Goal: Information Seeking & Learning: Learn about a topic

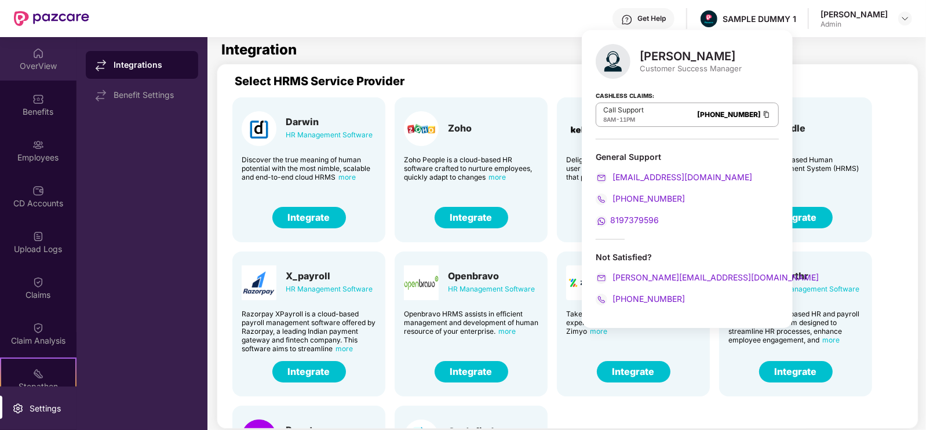
scroll to position [37, 0]
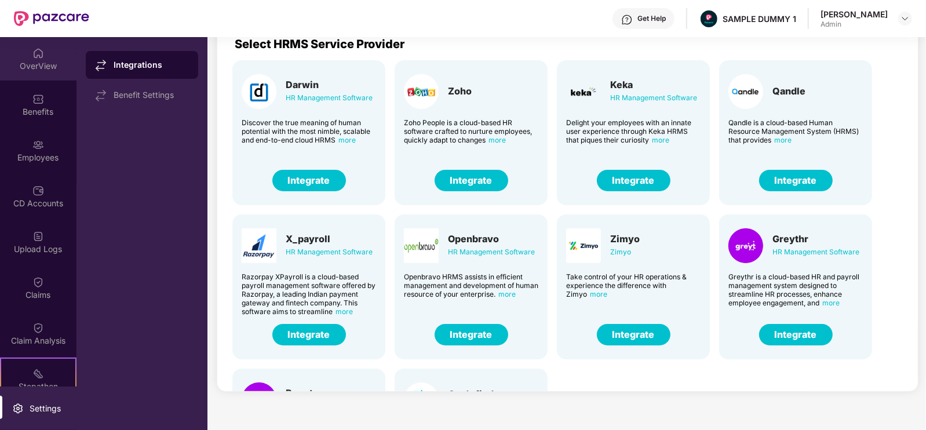
click at [51, 66] on div "OverView" at bounding box center [38, 66] width 77 height 12
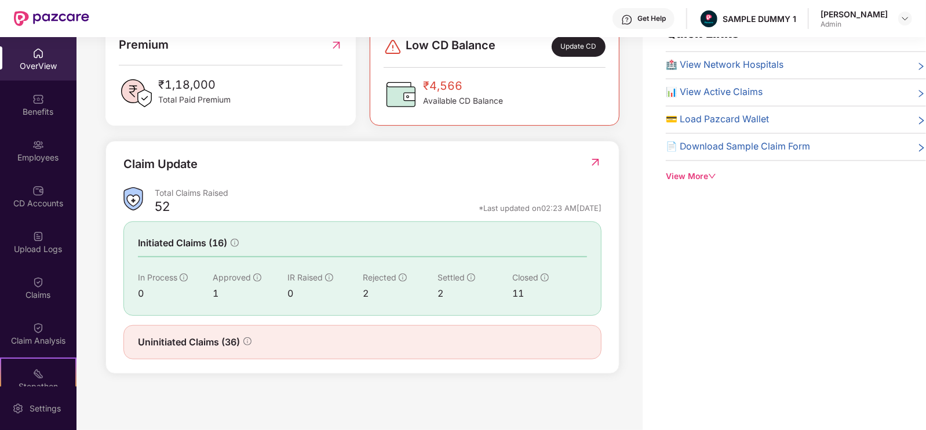
scroll to position [0, 0]
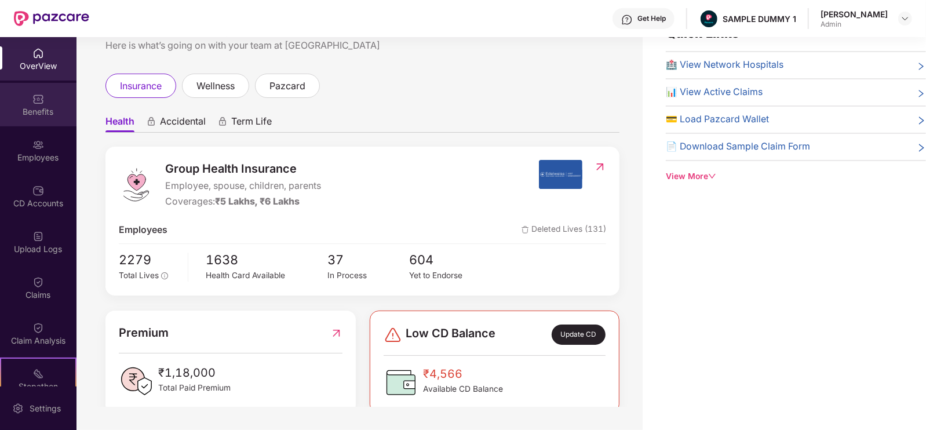
click at [44, 105] on div "Benefits" at bounding box center [38, 104] width 77 height 43
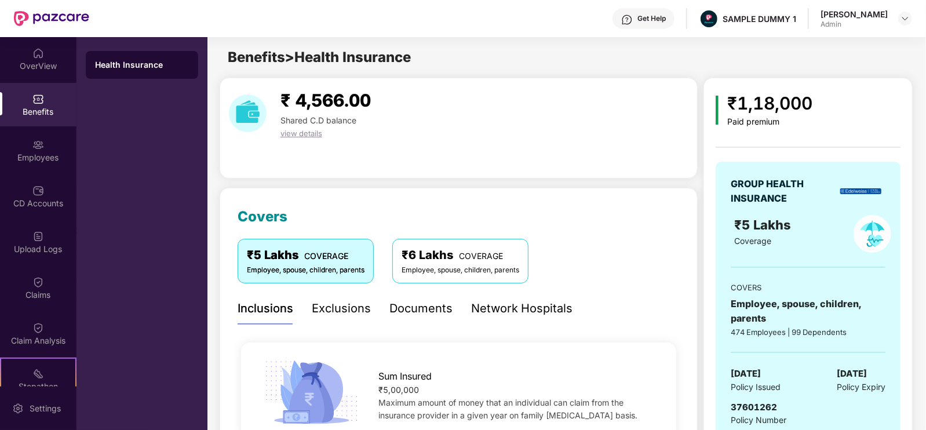
click at [359, 289] on div "₹5 Lakhs COVERAGE Employee, spouse, children, parents ₹6 Lakhs COVERAGE Employe…" at bounding box center [459, 265] width 442 height 53
click at [363, 308] on div "Exclusions" at bounding box center [341, 309] width 59 height 18
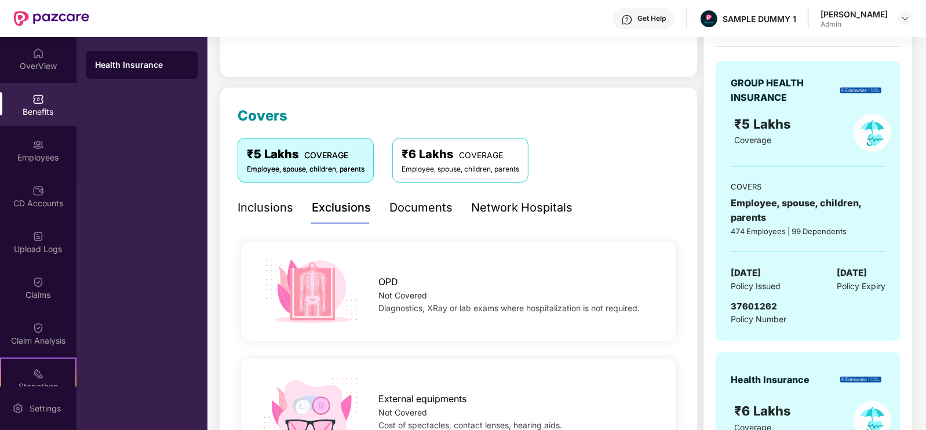
scroll to position [54, 0]
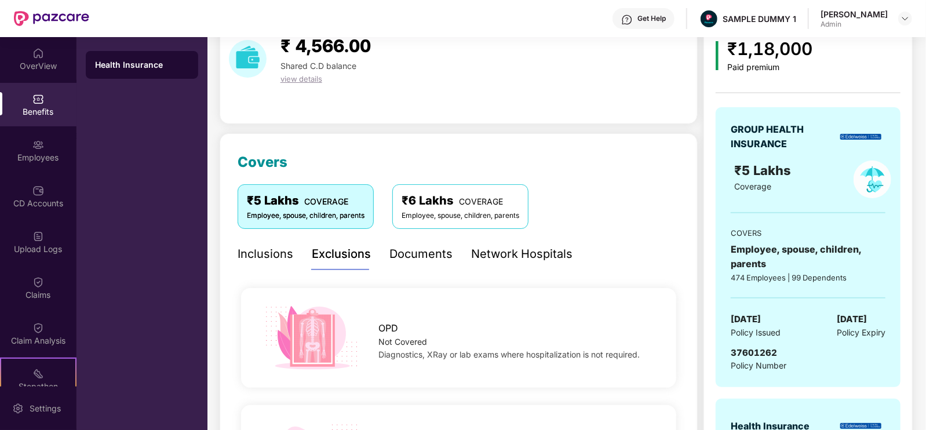
click at [410, 261] on div "Documents" at bounding box center [421, 254] width 63 height 18
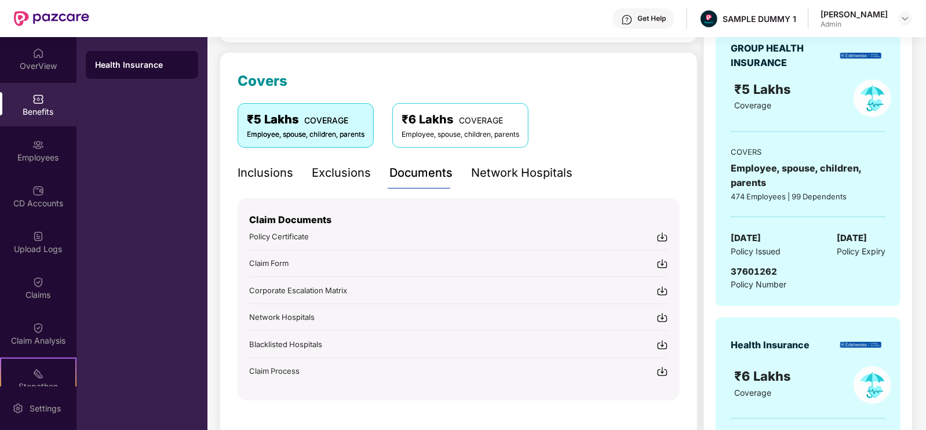
scroll to position [145, 0]
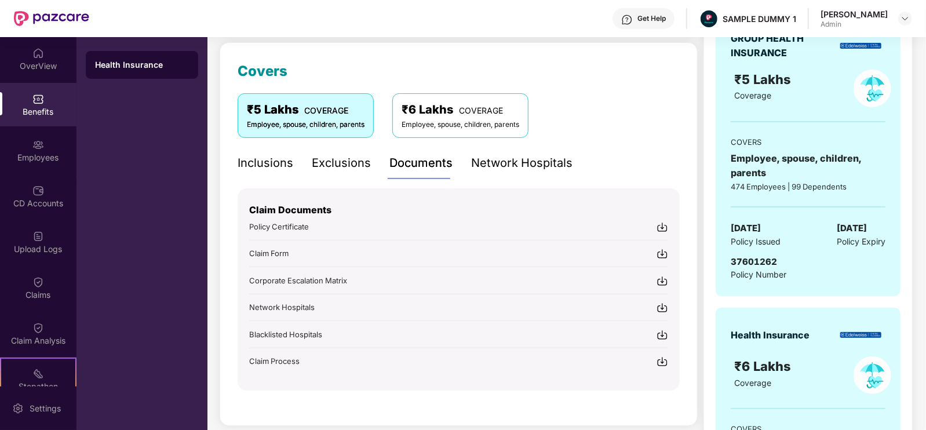
click at [507, 159] on div "Network Hospitals" at bounding box center [521, 163] width 101 height 18
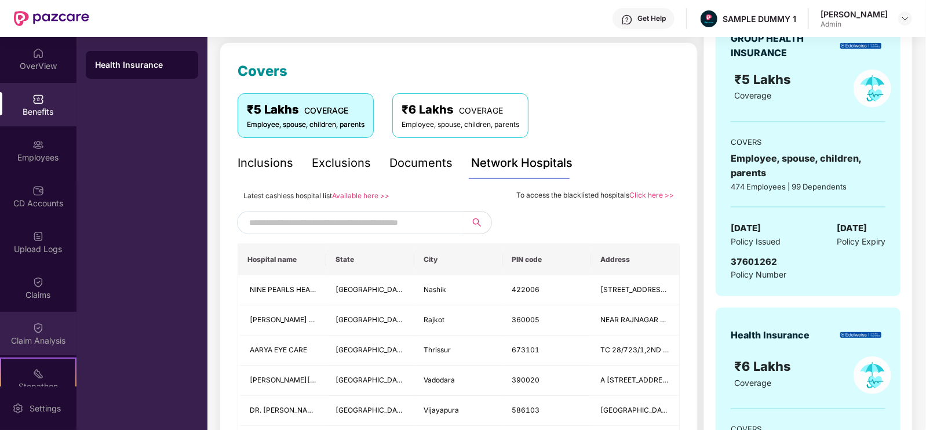
click at [62, 325] on div "Claim Analysis" at bounding box center [38, 333] width 77 height 43
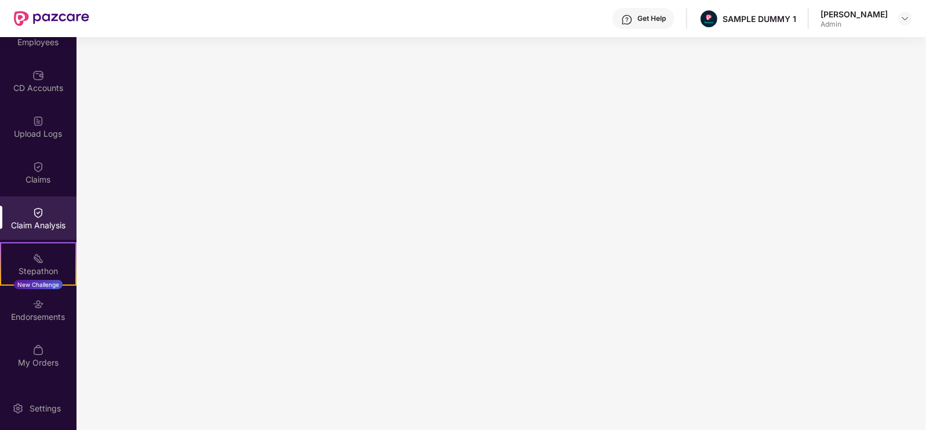
scroll to position [117, 0]
click at [23, 358] on div "My Orders" at bounding box center [38, 361] width 77 height 12
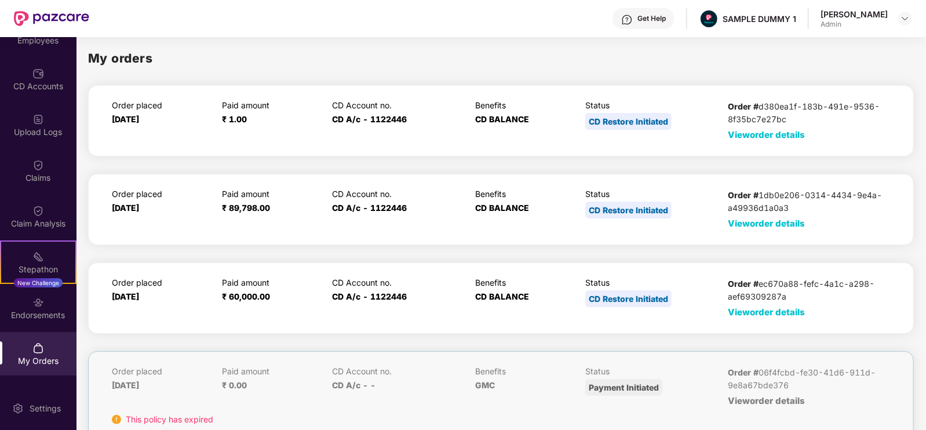
click at [731, 307] on span "View order details" at bounding box center [766, 312] width 77 height 11
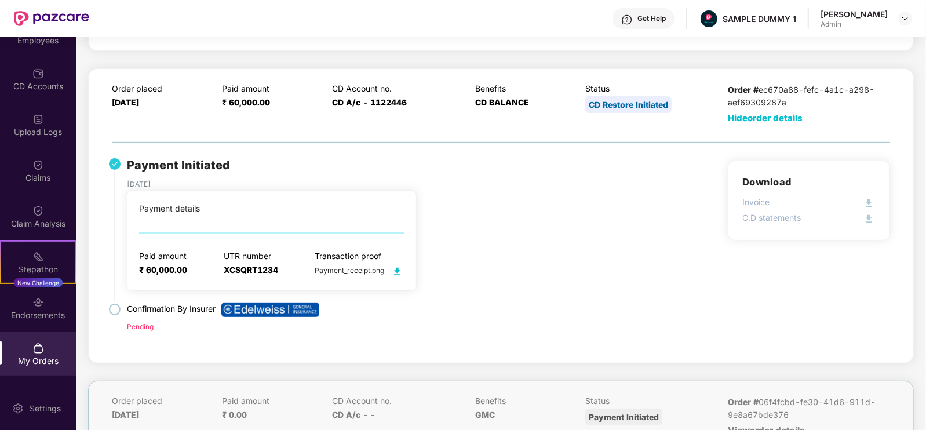
scroll to position [0, 0]
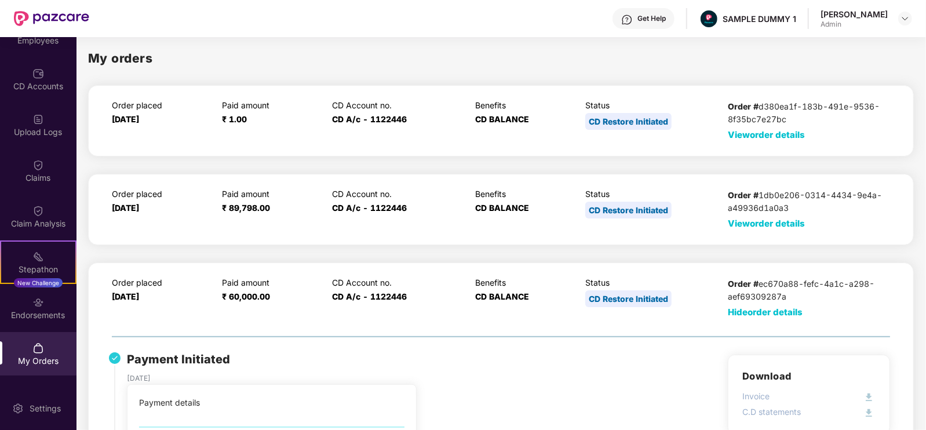
click at [666, 14] on div "Get Help" at bounding box center [652, 18] width 28 height 9
